Goal: Complete application form: Complete application form

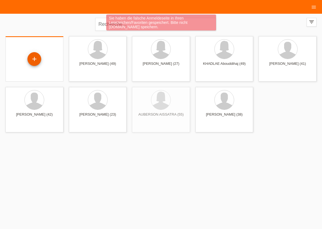
click at [35, 58] on div "+" at bounding box center [34, 59] width 14 height 14
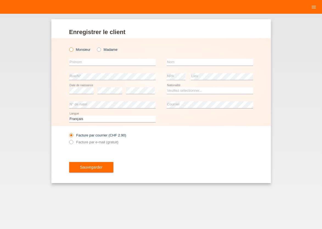
click at [68, 47] on icon at bounding box center [68, 47] width 0 height 0
click at [71, 50] on input "Monsieur" at bounding box center [71, 49] width 4 height 4
radio input "true"
click at [81, 63] on input "text" at bounding box center [112, 62] width 86 height 7
type input "REFET"
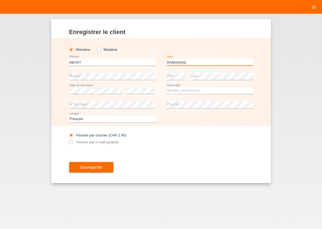
type input "RAMADANI"
click at [167, 87] on select "Veuillez sélectionner... Suisse Allemagne Autriche Liechtenstein ------------ A…" at bounding box center [210, 90] width 86 height 7
select select "XK"
click at [0, 0] on option "Kosovo" at bounding box center [0, 0] width 0 height 0
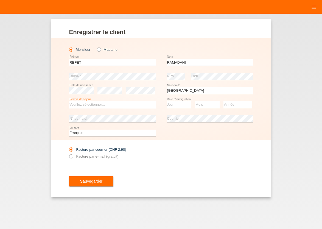
click at [69, 101] on select "Veuillez sélectionner... C B B - Statut de réfugié Autre" at bounding box center [112, 104] width 86 height 7
select select "C"
click at [0, 0] on option "C" at bounding box center [0, 0] width 0 height 0
click at [68, 153] on icon at bounding box center [68, 153] width 0 height 0
click at [70, 156] on input "Facture par e-mail (gratuit)" at bounding box center [71, 157] width 4 height 7
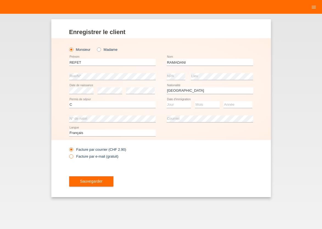
radio input "true"
click at [80, 183] on button "Sauvegarder" at bounding box center [91, 181] width 44 height 10
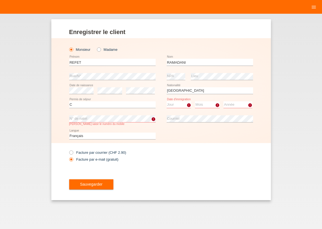
click at [167, 101] on select "Jour 01 02 03 04 05 06 07 08 09 10 11" at bounding box center [179, 104] width 25 height 7
select select "20"
click at [0, 0] on option "20" at bounding box center [0, 0] width 0 height 0
select select "08"
select select "2010"
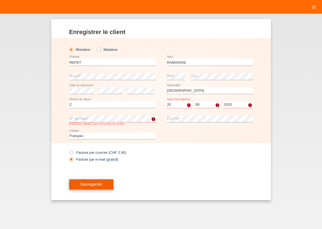
click at [87, 186] on span "Sauvegarder" at bounding box center [91, 184] width 22 height 4
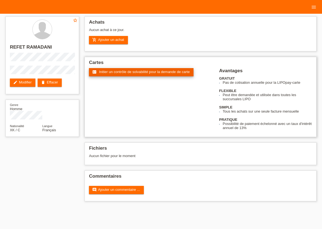
click at [125, 73] on span "Initier un contrôle de solvabilité pour la demande de carte" at bounding box center [144, 72] width 91 height 4
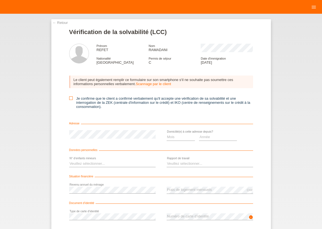
click at [70, 100] on icon at bounding box center [71, 98] width 4 height 4
click at [70, 100] on input "Je confirme que le client a confirmé verbalement qu'il accepte une vérification…" at bounding box center [71, 98] width 4 height 4
checkbox input "true"
click at [167, 134] on select "Mois 01 02 03 04 05 06 07 08 09 10" at bounding box center [181, 137] width 29 height 7
select select "12"
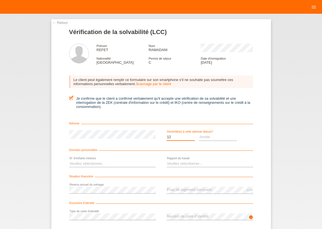
click at [0, 0] on option "12" at bounding box center [0, 0] width 0 height 0
click at [199, 134] on select "Année 2025 2024 2023 2022 2021 2020 2019 2018 2017 2016 2015 2014 2013 2012 201…" at bounding box center [218, 137] width 38 height 7
select select "2021"
click at [0, 0] on option "2021" at bounding box center [0, 0] width 0 height 0
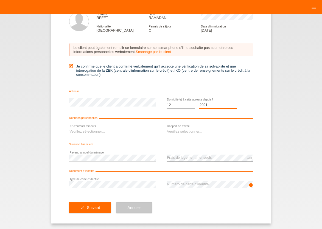
scroll to position [34, 0]
click at [69, 128] on select "Veuillez sélectionner... 0 1 2 3 4 5 6 7 8 9" at bounding box center [112, 131] width 86 height 7
select select "3"
click at [0, 0] on option "3" at bounding box center [0, 0] width 0 height 0
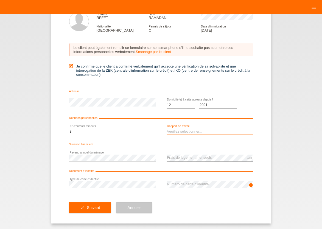
click at [167, 128] on select "Veuillez sélectionner... A durée indéterminée A durée déterminée Apprenti/étudi…" at bounding box center [210, 131] width 86 height 7
select select "UNLIMITED"
click at [0, 0] on option "A durée indéterminée" at bounding box center [0, 0] width 0 height 0
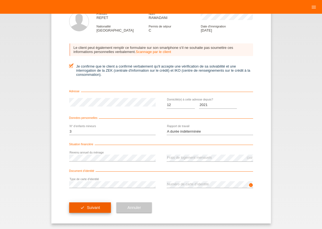
click at [95, 208] on span "Suivant" at bounding box center [93, 207] width 13 height 4
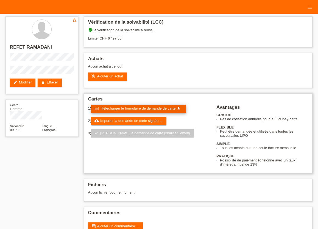
click at [129, 111] on link "credit_card Télécharger le formulaire de demande de carte get_app" at bounding box center [138, 109] width 95 height 8
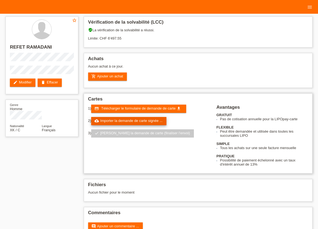
click at [131, 123] on link "cloud_upload Importer la demande de carte signée ..." at bounding box center [128, 121] width 75 height 8
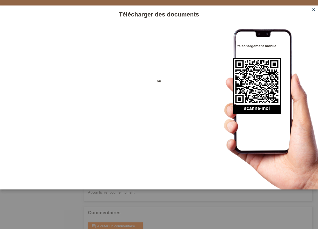
click at [312, 9] on icon "close" at bounding box center [313, 9] width 4 height 4
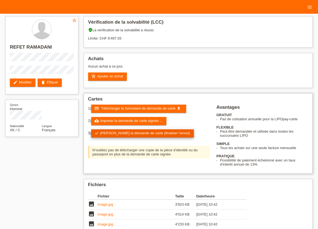
click at [135, 135] on link "check Soumettre la demande de carte (finaliser l’envoi)" at bounding box center [142, 133] width 103 height 8
